Goal: Task Accomplishment & Management: Use online tool/utility

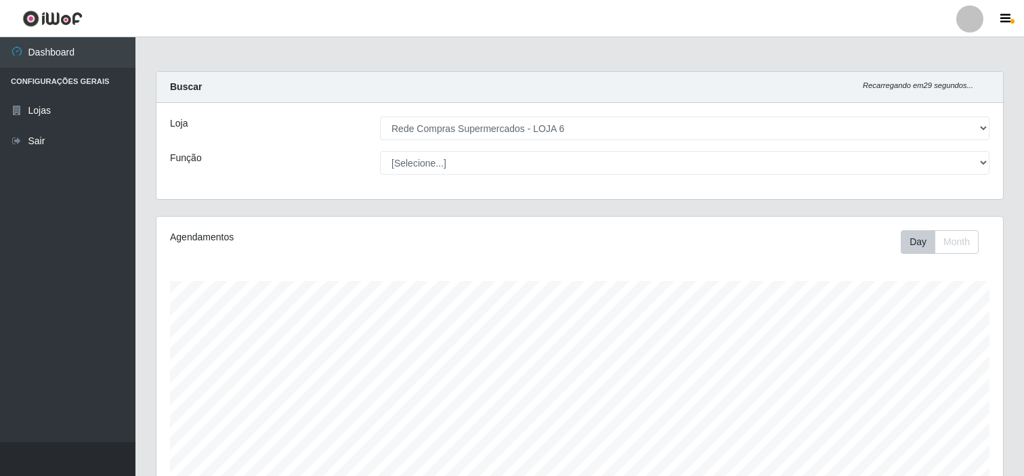
select select "398"
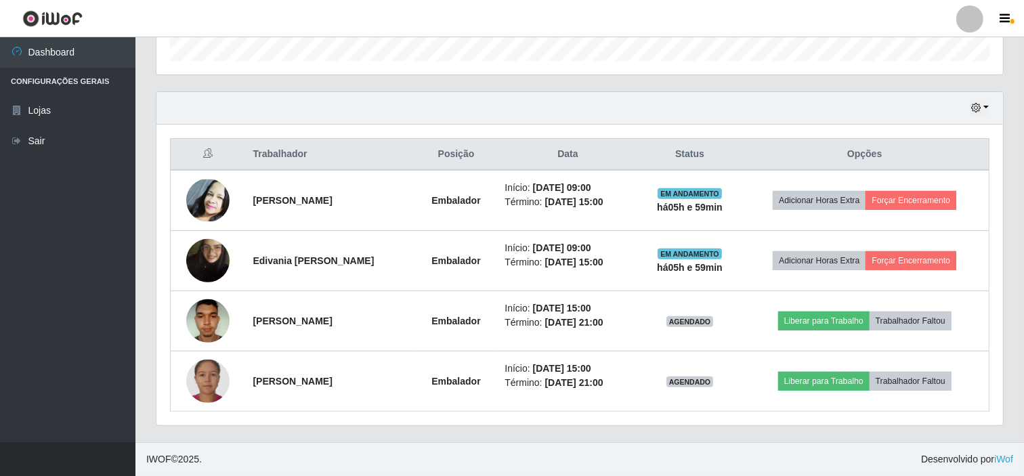
scroll to position [281, 847]
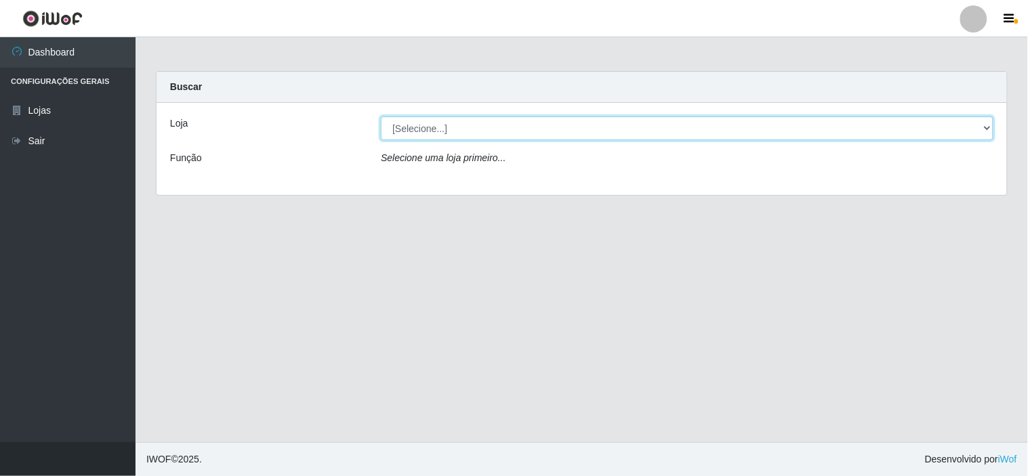
click at [550, 131] on select "[Selecione...] Rede Compras Supermercados - LOJA 6" at bounding box center [687, 129] width 613 height 24
select select "398"
click at [381, 117] on select "[Selecione...] Rede Compras Supermercados - LOJA 6" at bounding box center [687, 129] width 613 height 24
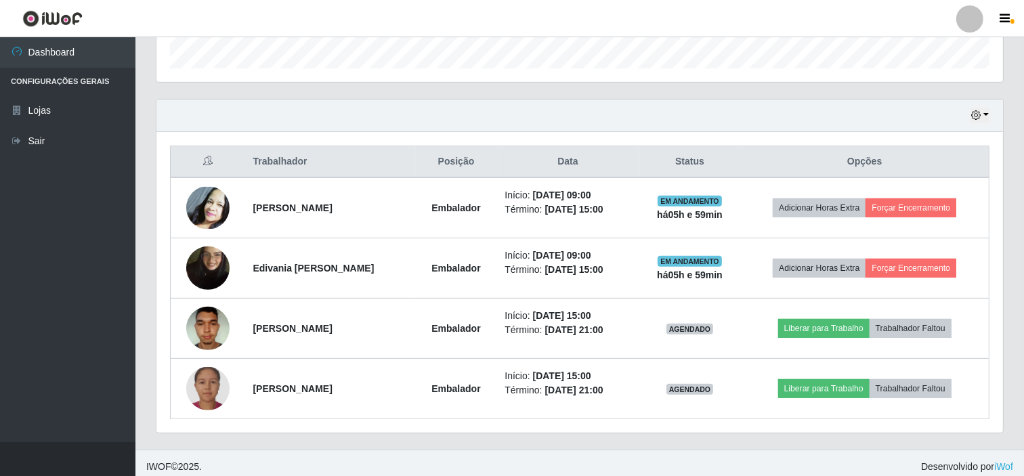
scroll to position [423, 0]
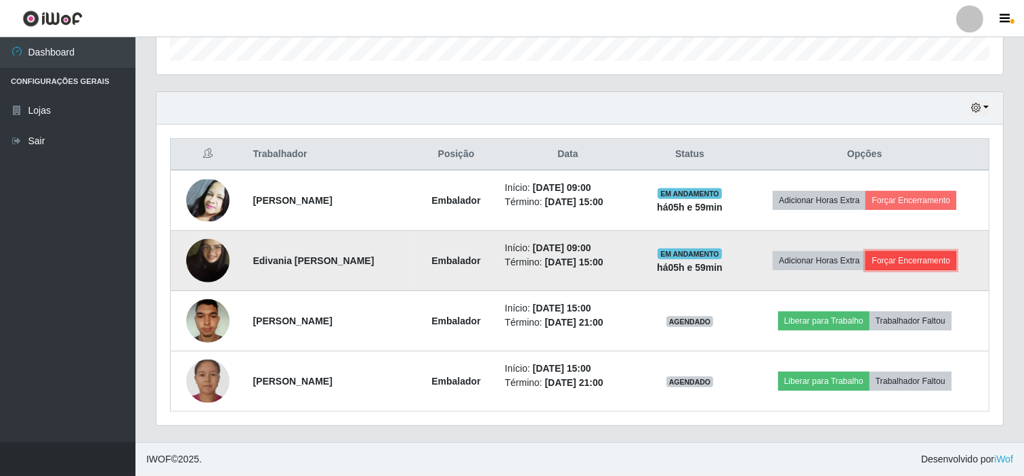
click at [913, 262] on button "Forçar Encerramento" at bounding box center [911, 260] width 91 height 19
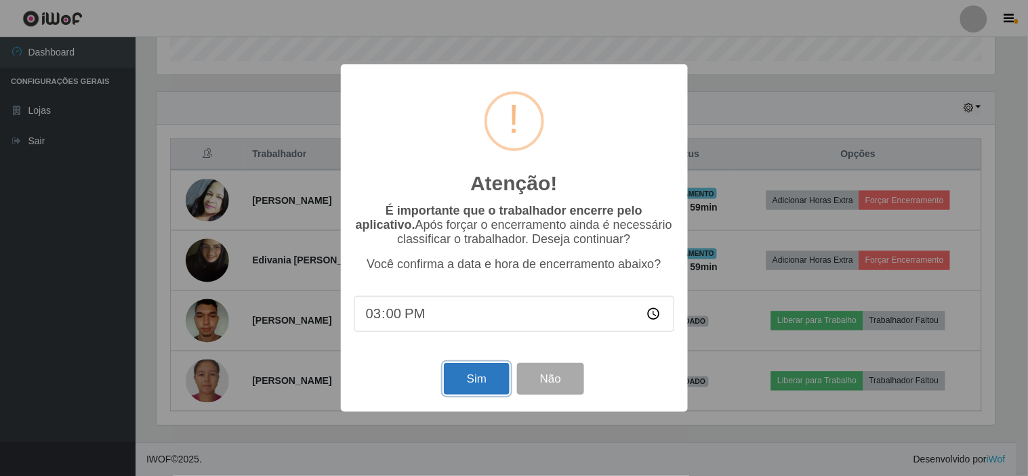
click at [479, 394] on button "Sim" at bounding box center [477, 379] width 66 height 32
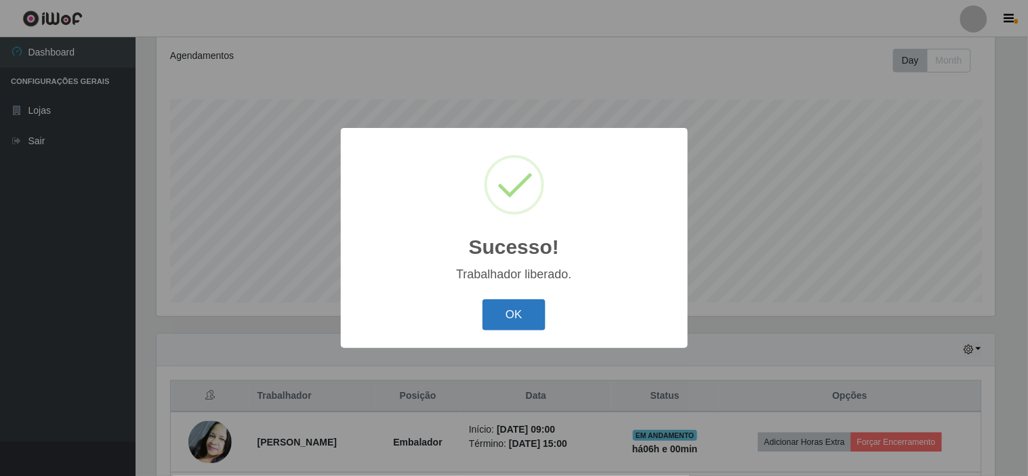
click at [520, 314] on button "OK" at bounding box center [513, 315] width 63 height 32
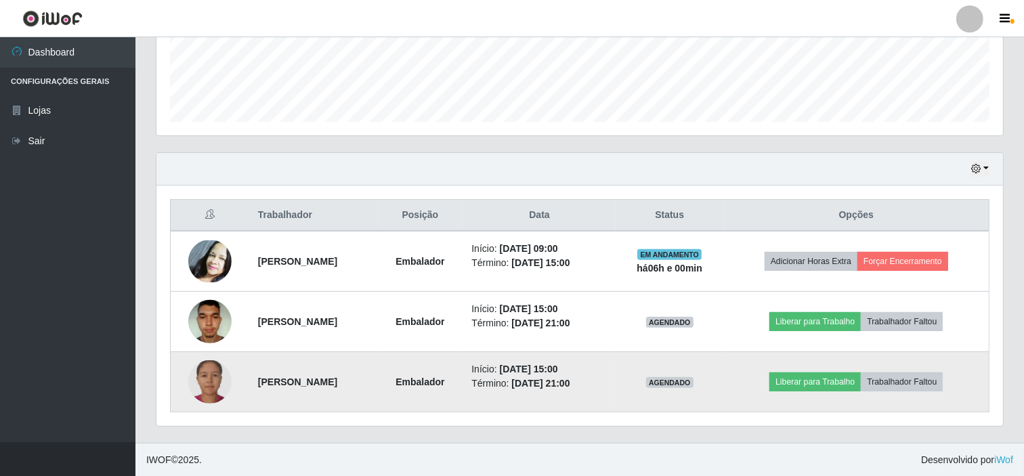
scroll to position [363, 0]
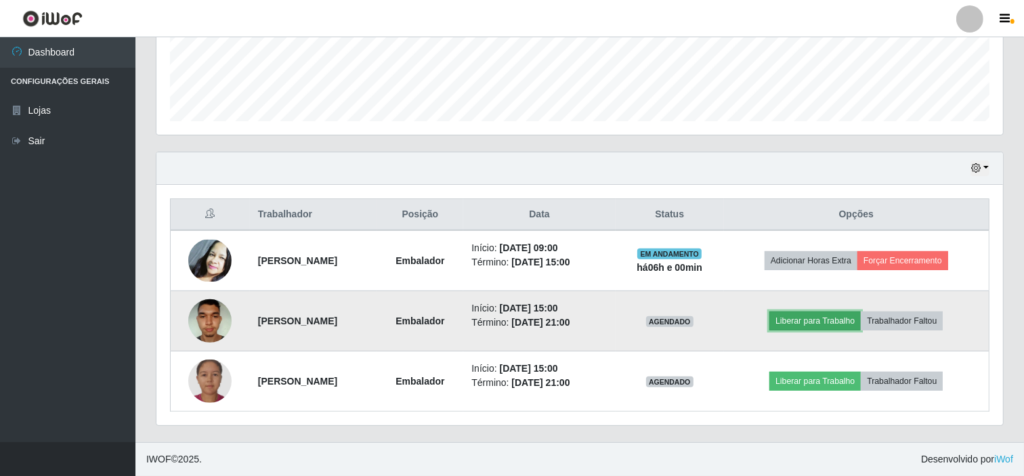
click at [836, 322] on button "Liberar para Trabalho" at bounding box center [815, 321] width 91 height 19
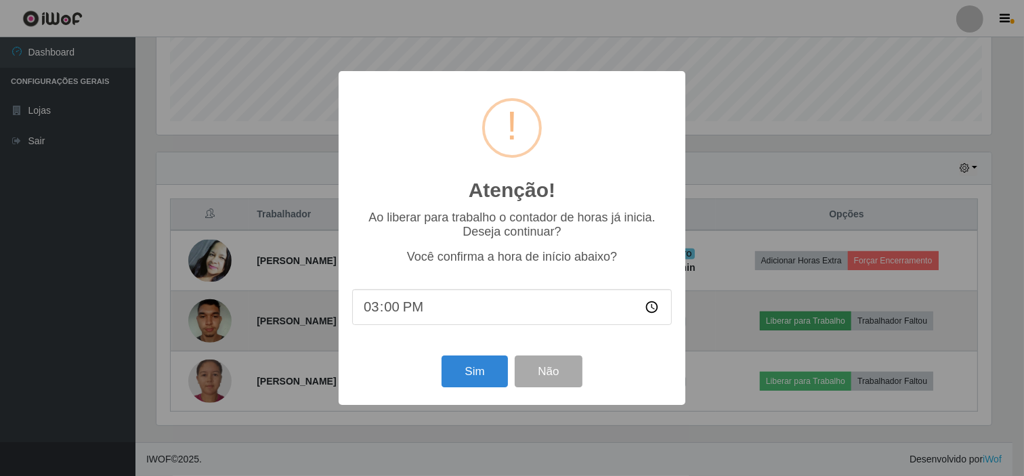
scroll to position [281, 838]
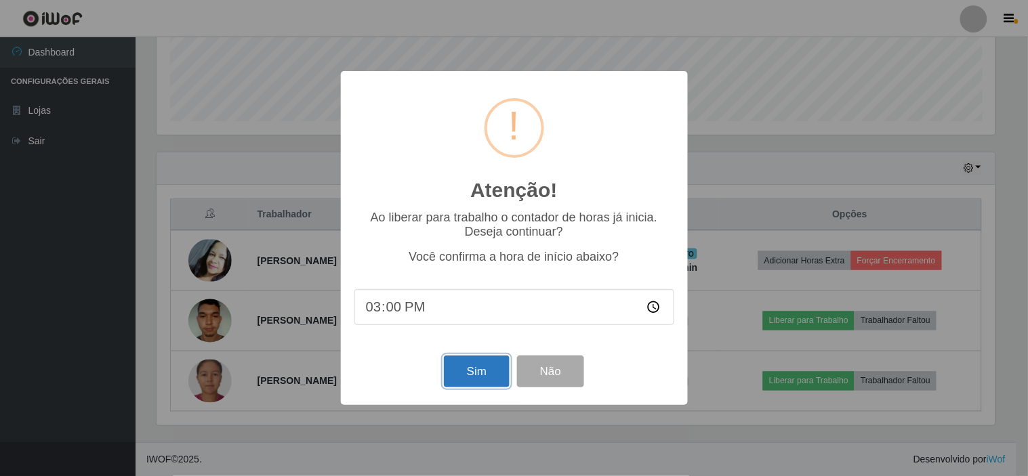
click at [468, 377] on button "Sim" at bounding box center [477, 372] width 66 height 32
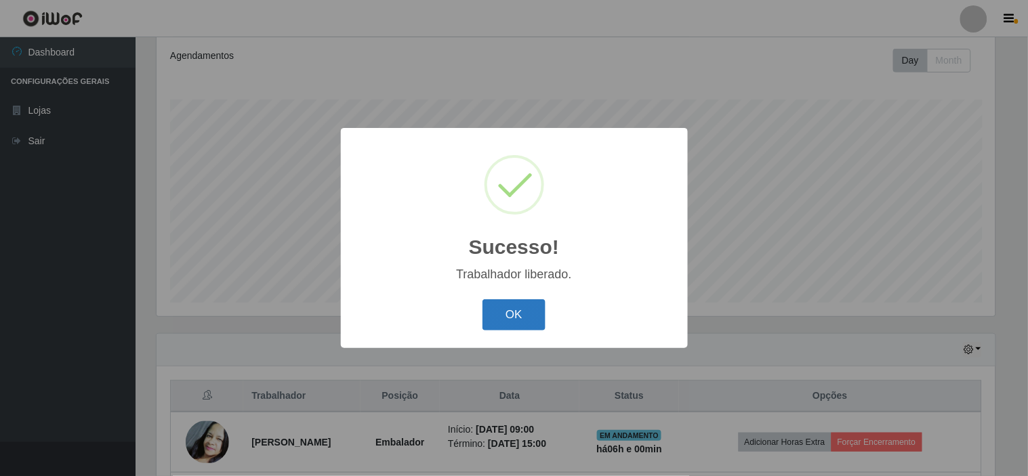
click at [544, 318] on button "OK" at bounding box center [513, 315] width 63 height 32
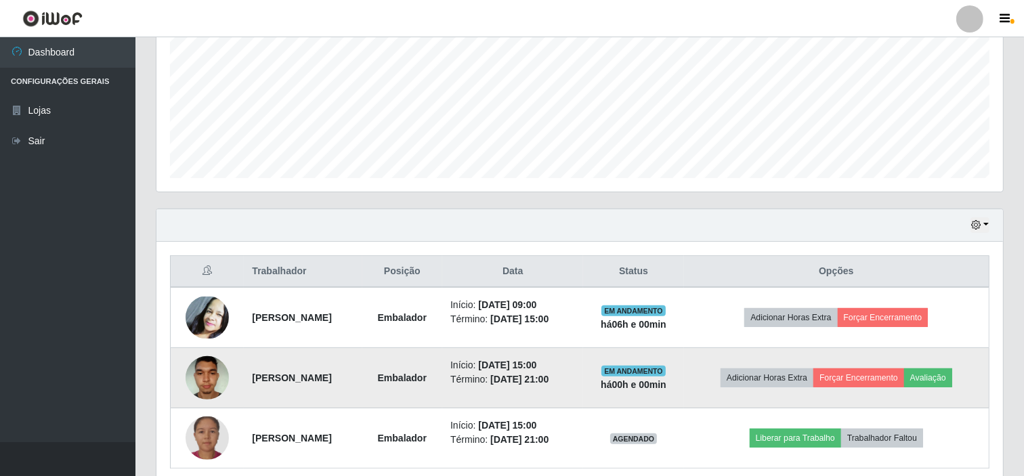
scroll to position [363, 0]
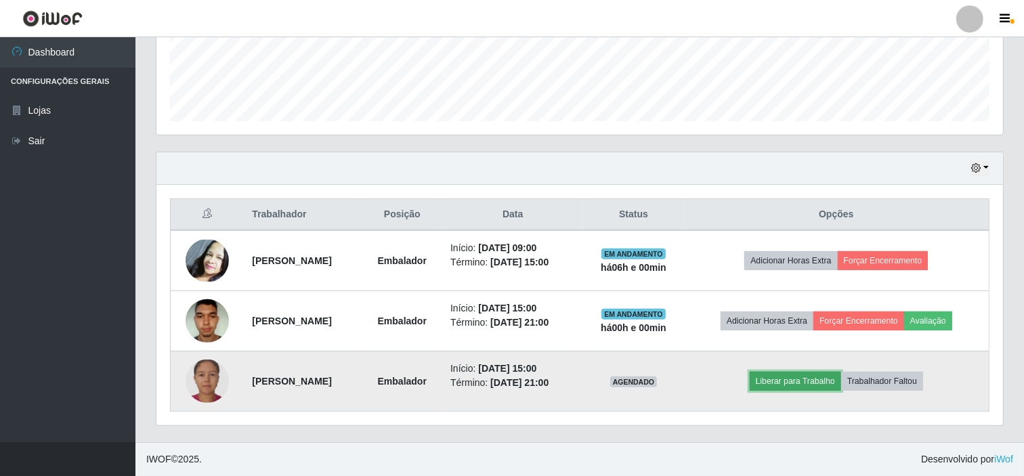
click at [800, 377] on button "Liberar para Trabalho" at bounding box center [795, 381] width 91 height 19
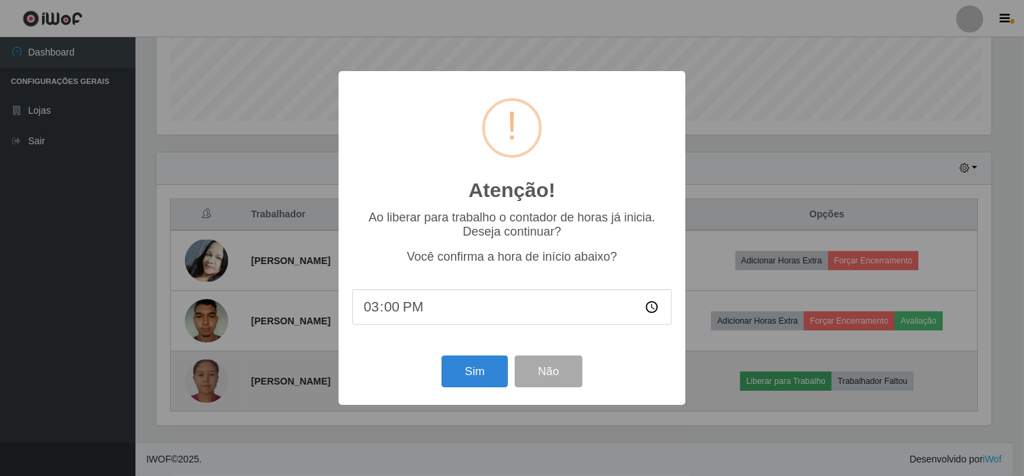
scroll to position [281, 838]
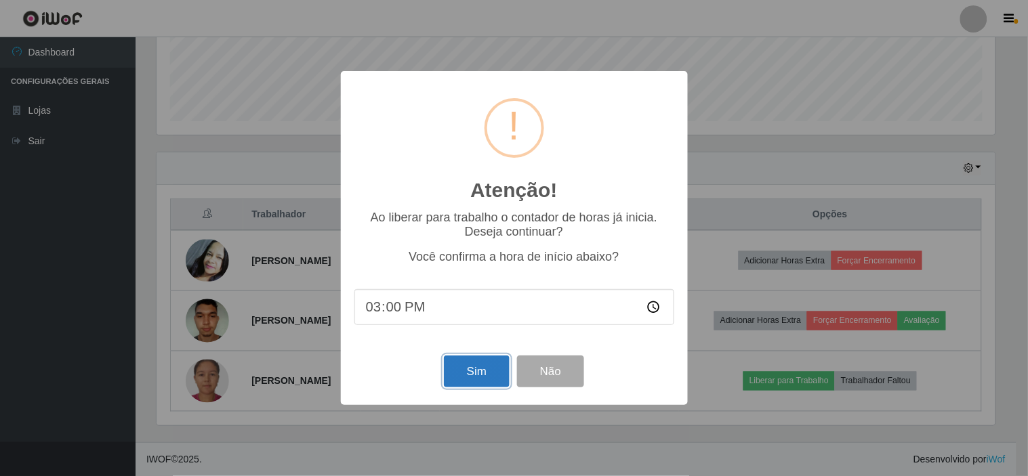
click at [457, 373] on button "Sim" at bounding box center [477, 372] width 66 height 32
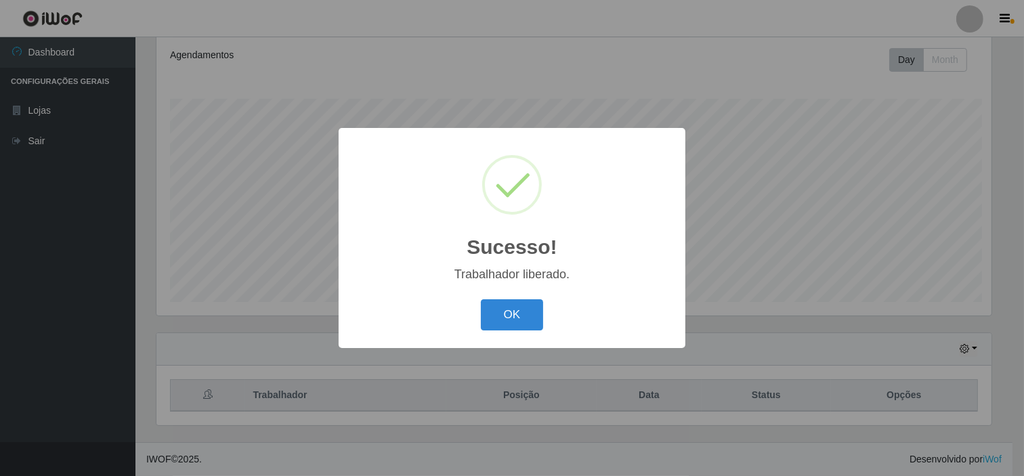
scroll to position [0, 0]
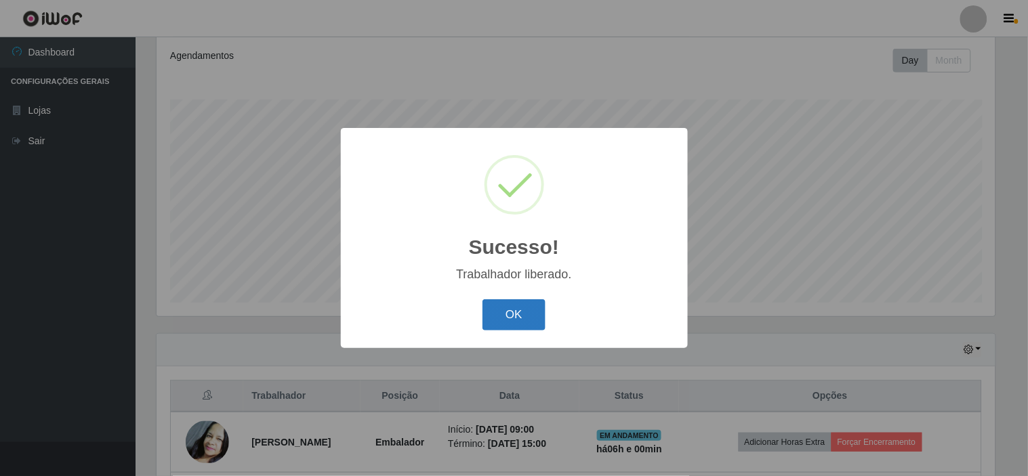
click at [516, 315] on button "OK" at bounding box center [513, 315] width 63 height 32
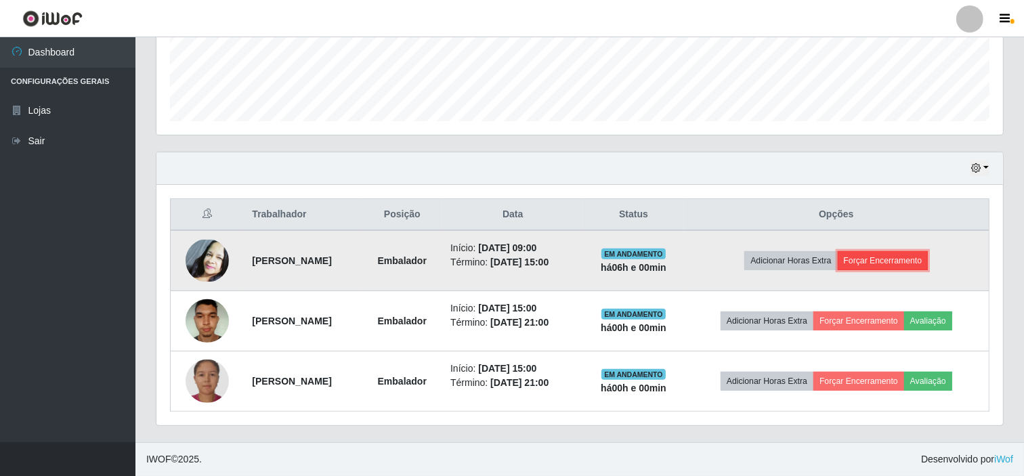
click at [896, 265] on button "Forçar Encerramento" at bounding box center [883, 260] width 91 height 19
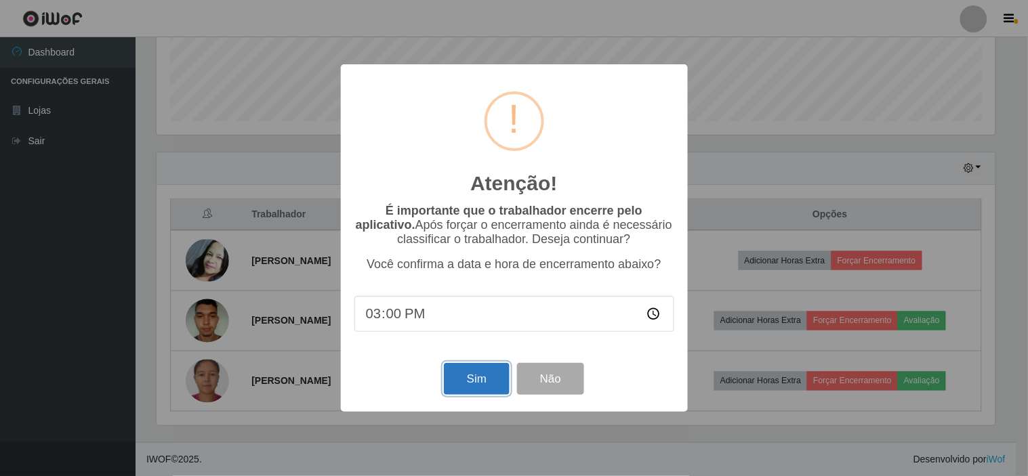
click at [468, 389] on button "Sim" at bounding box center [477, 379] width 66 height 32
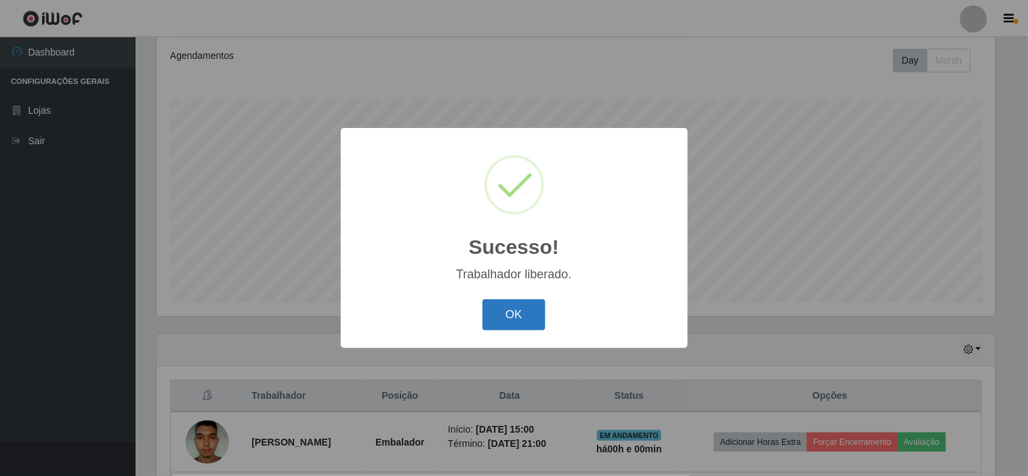
click at [527, 316] on button "OK" at bounding box center [513, 315] width 63 height 32
